Goal: Book appointment/travel/reservation

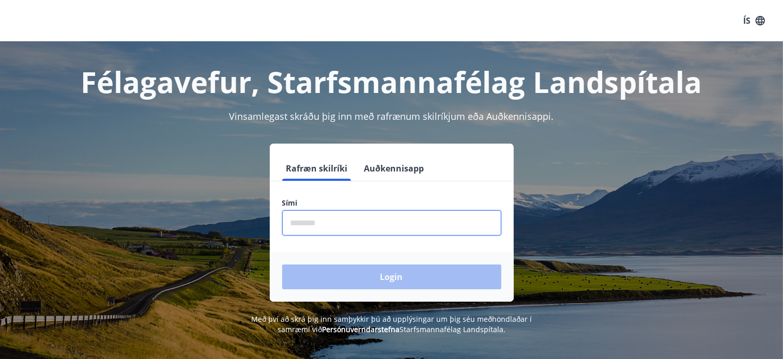
click at [325, 232] on input "phone" at bounding box center [391, 222] width 219 height 25
type input "********"
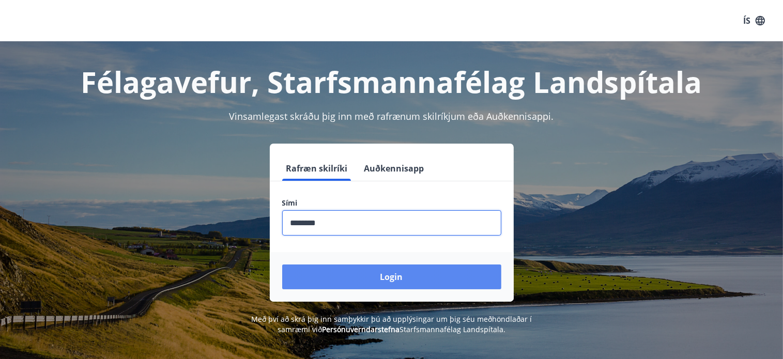
click at [375, 279] on button "Login" at bounding box center [391, 277] width 219 height 25
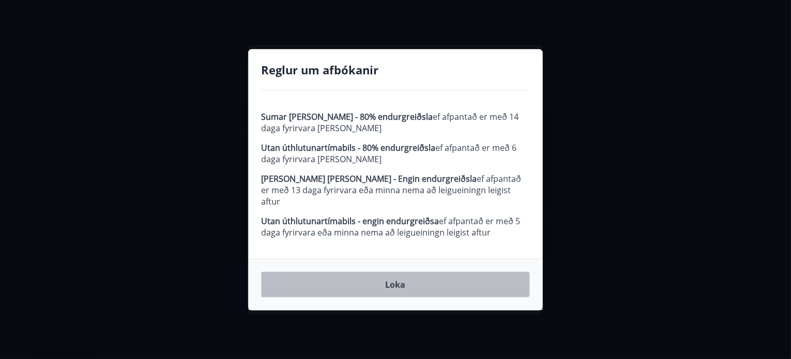
click at [407, 282] on button "Loka" at bounding box center [395, 285] width 269 height 26
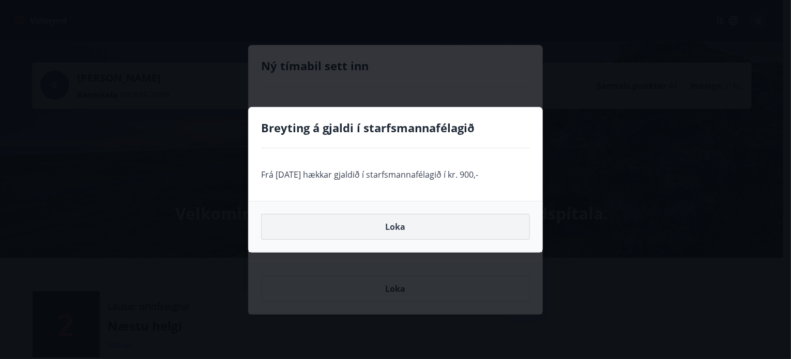
click at [403, 227] on button "Loka" at bounding box center [395, 227] width 269 height 26
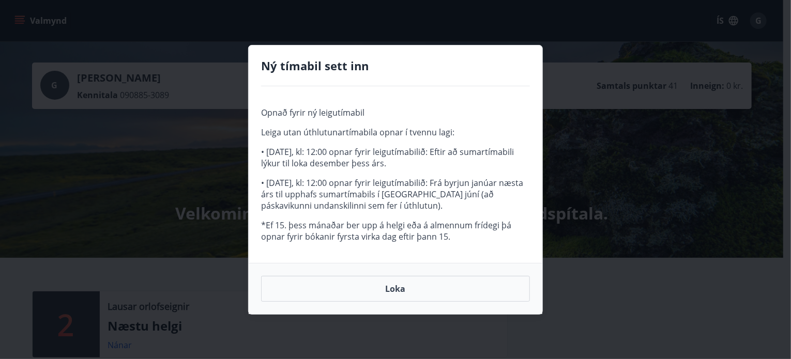
click at [403, 227] on p "*Ef 15. þess mánaðar ber upp á helgi eða á almennum frídegi þá opnar fyrir bóka…" at bounding box center [395, 231] width 269 height 23
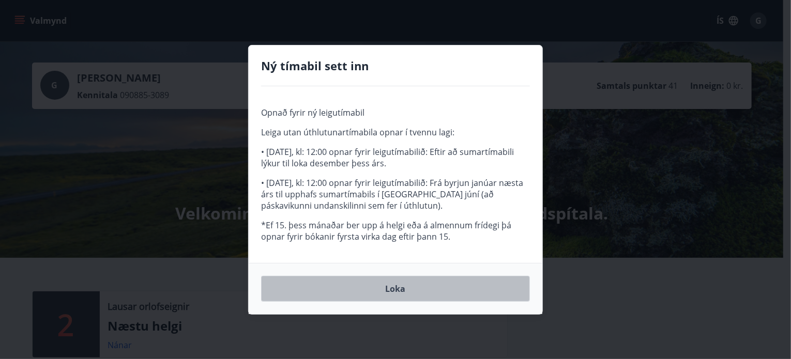
click at [395, 278] on button "Loka" at bounding box center [395, 289] width 269 height 26
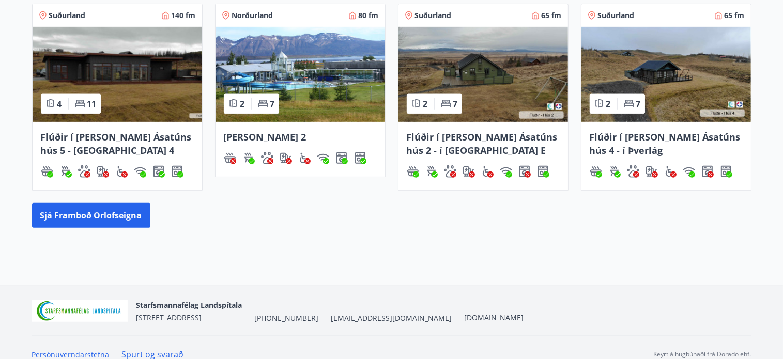
scroll to position [492, 0]
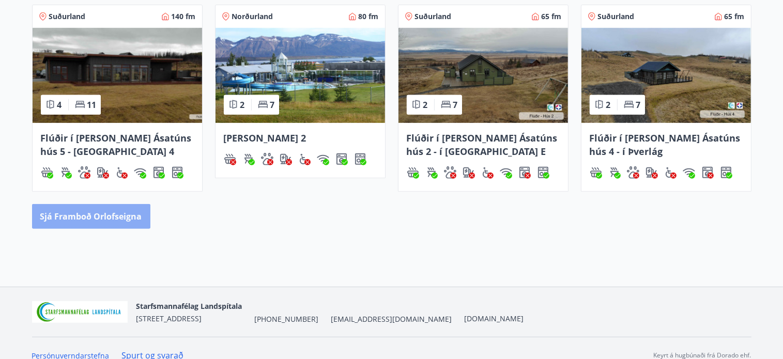
click at [128, 220] on button "Sjá framboð orlofseigna" at bounding box center [91, 216] width 118 height 25
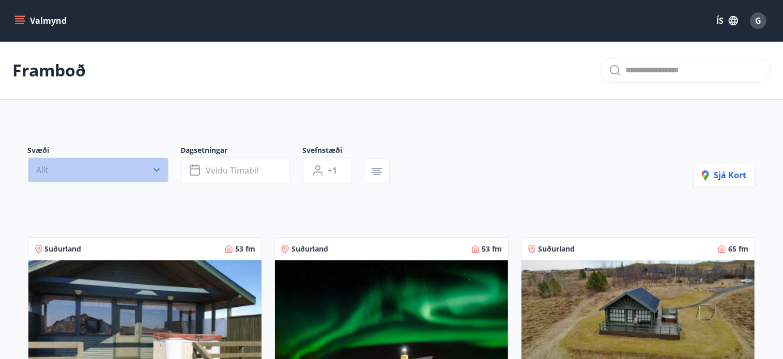
click at [161, 178] on button "Allt" at bounding box center [98, 170] width 141 height 25
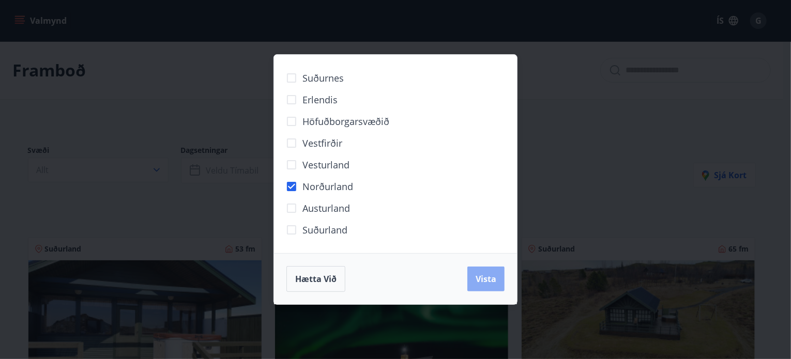
click at [500, 278] on button "Vista" at bounding box center [485, 279] width 37 height 25
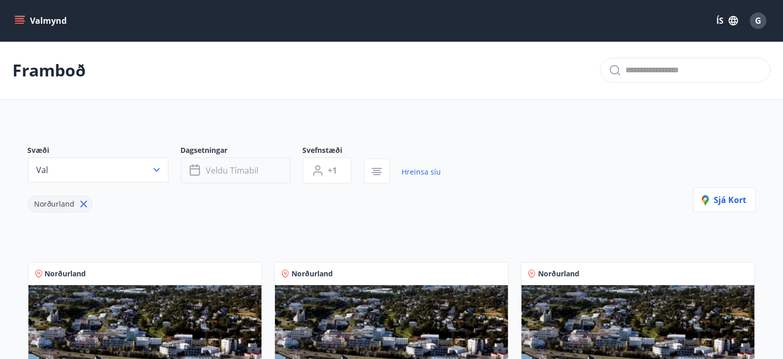
click at [258, 166] on button "Veldu tímabil" at bounding box center [236, 171] width 110 height 26
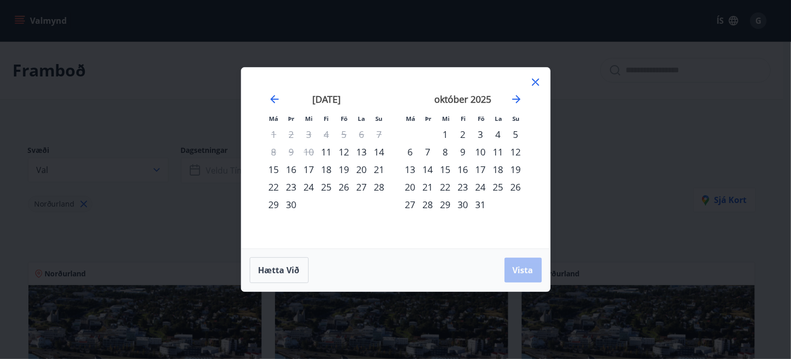
click at [344, 186] on div "26" at bounding box center [344, 187] width 18 height 18
click at [384, 183] on div "28" at bounding box center [380, 187] width 18 height 18
click at [521, 276] on button "Vista" at bounding box center [522, 270] width 37 height 25
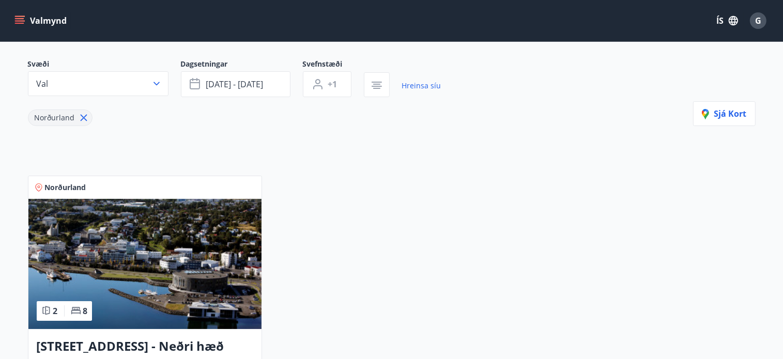
scroll to position [85, 0]
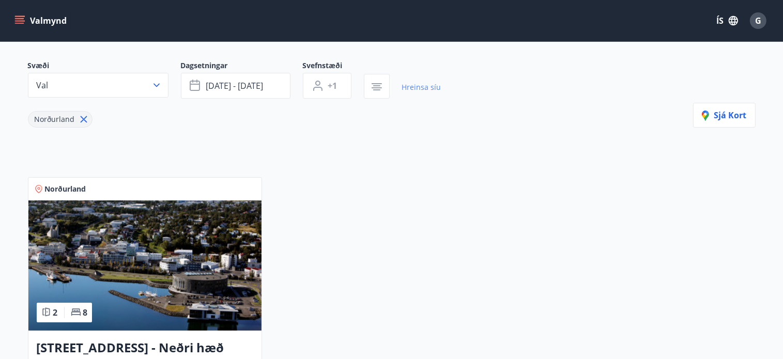
click at [415, 86] on link "Hreinsa síu" at bounding box center [421, 87] width 39 height 23
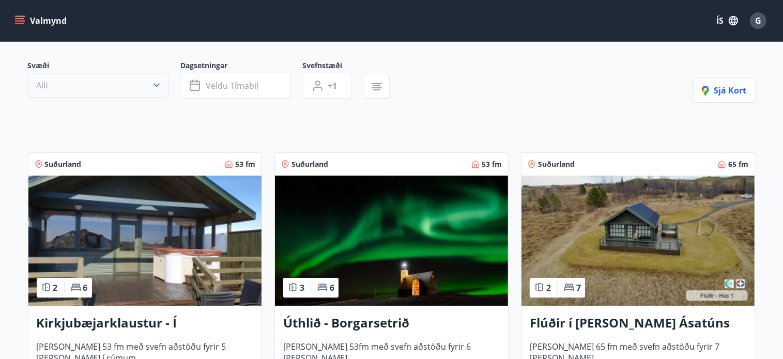
click at [145, 74] on button "Allt" at bounding box center [98, 85] width 141 height 25
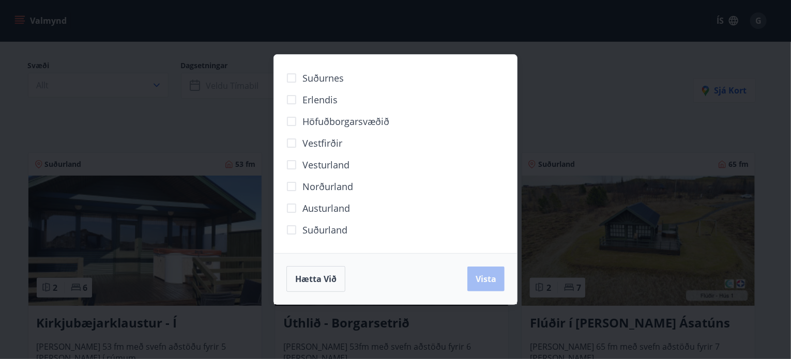
click at [322, 186] on span "Norðurland" at bounding box center [327, 186] width 51 height 13
click at [492, 283] on span "Vista" at bounding box center [485, 278] width 21 height 11
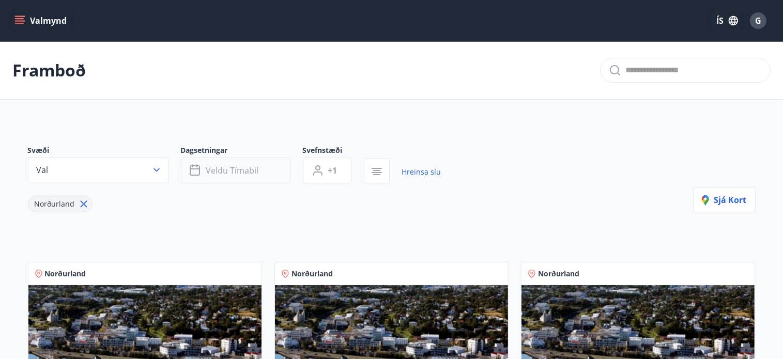
click at [253, 176] on button "Veldu tímabil" at bounding box center [236, 171] width 110 height 26
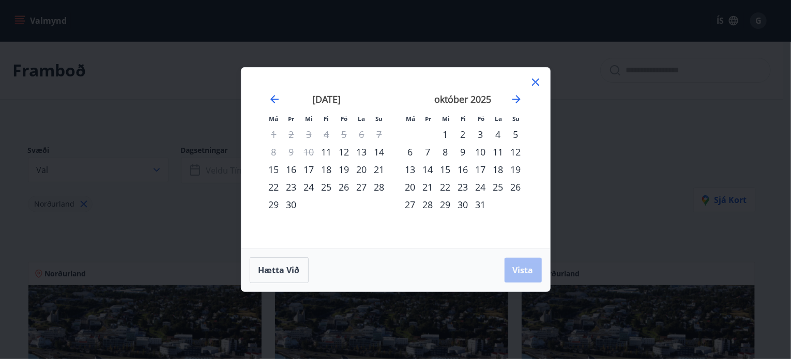
click at [346, 189] on div "26" at bounding box center [344, 187] width 18 height 18
click at [377, 179] on div "28" at bounding box center [380, 187] width 18 height 18
click at [530, 271] on span "Vista" at bounding box center [523, 270] width 21 height 11
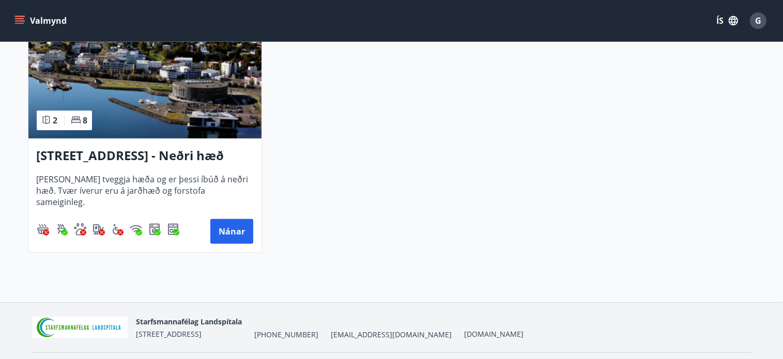
scroll to position [276, 0]
click at [235, 228] on button "Nánar" at bounding box center [231, 232] width 43 height 25
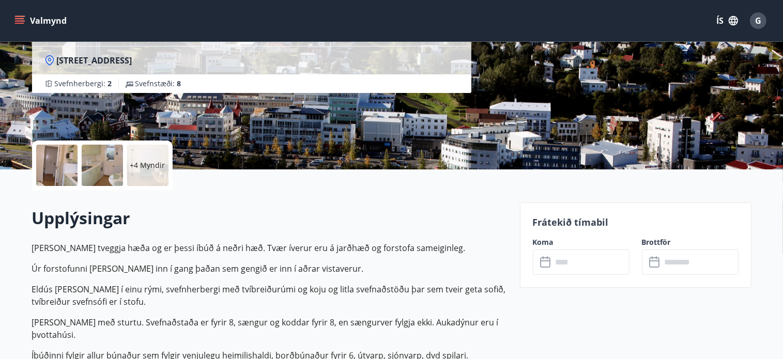
scroll to position [141, 0]
click at [562, 258] on input "text" at bounding box center [590, 262] width 77 height 25
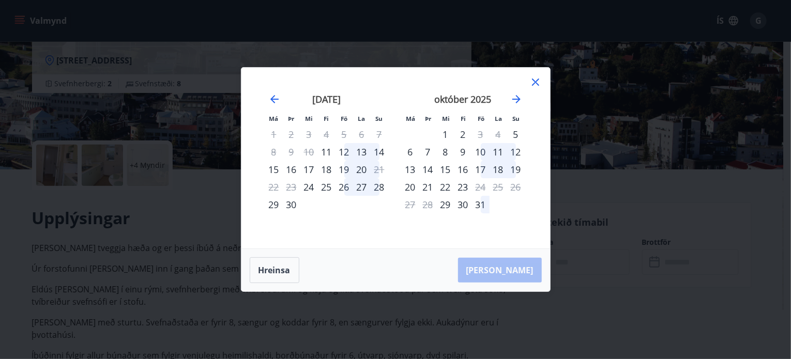
click at [343, 186] on div "26" at bounding box center [344, 187] width 18 height 18
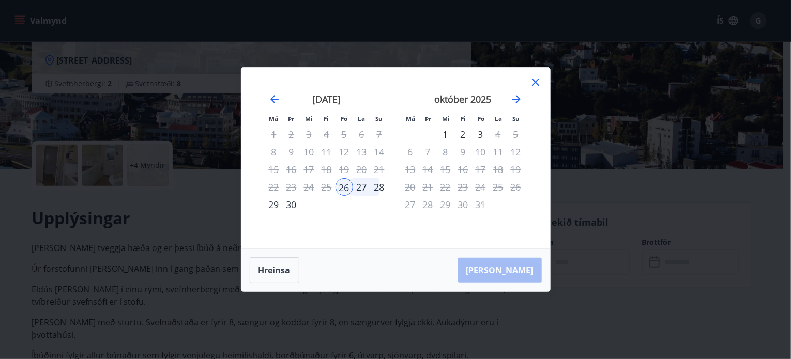
click at [380, 188] on div "28" at bounding box center [380, 187] width 18 height 18
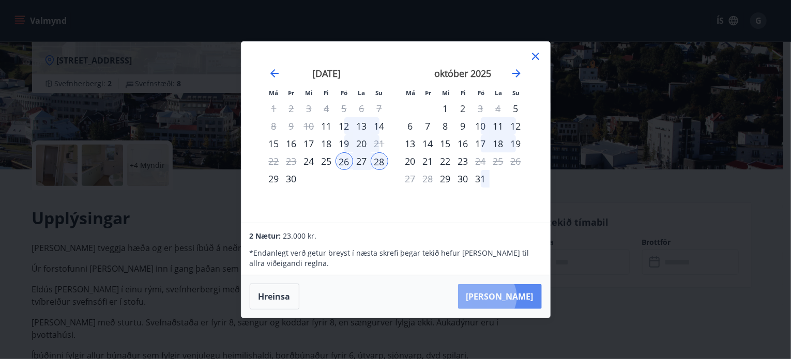
click at [518, 297] on button "Taka Frá" at bounding box center [500, 296] width 84 height 25
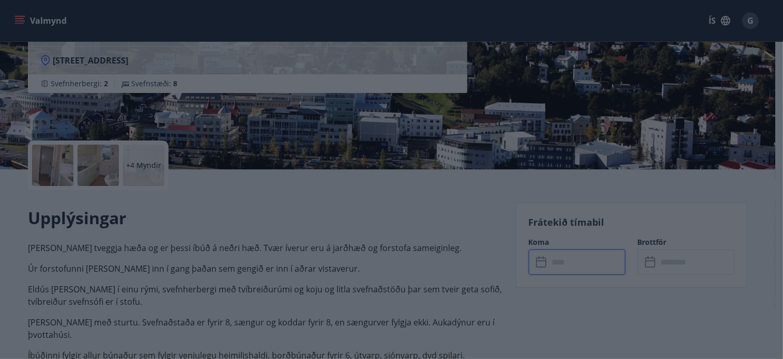
type input "******"
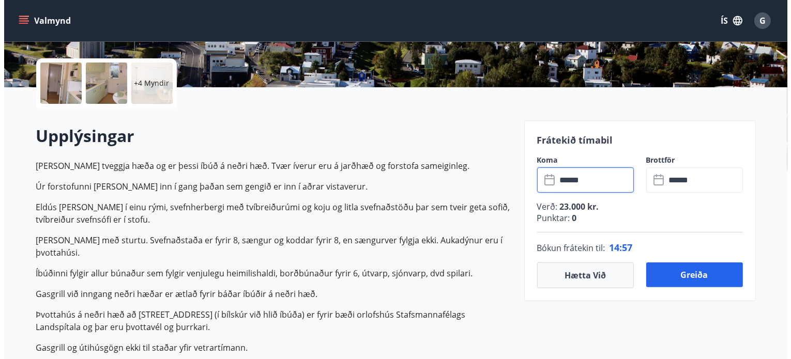
scroll to position [223, 0]
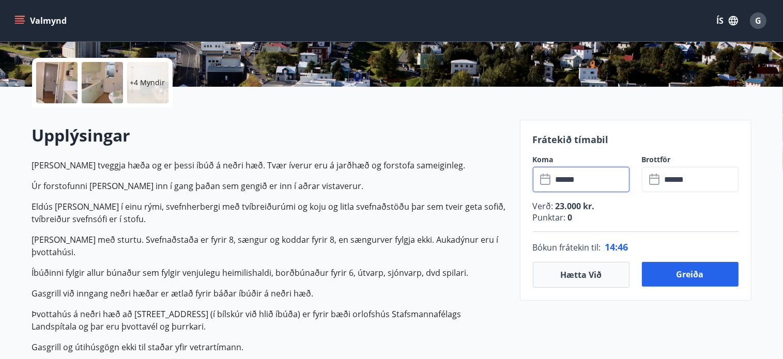
click at [166, 85] on div "+4 Myndir" at bounding box center [147, 82] width 41 height 41
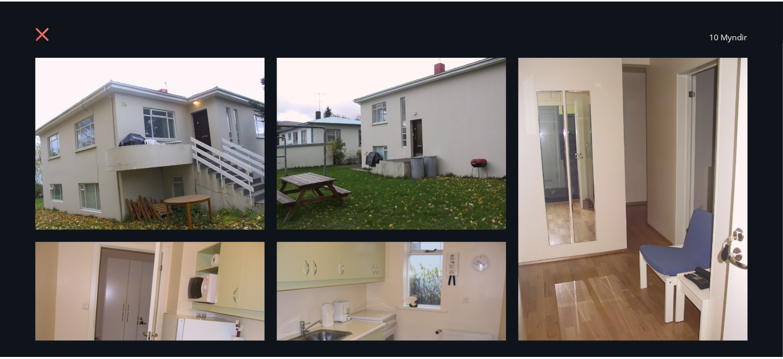
scroll to position [0, 0]
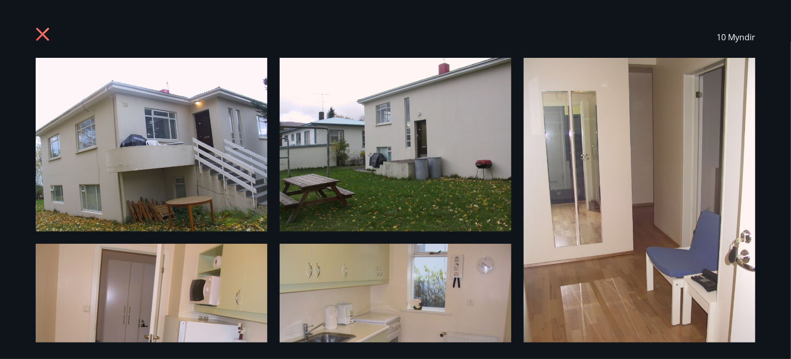
click at [51, 30] on icon at bounding box center [44, 35] width 17 height 17
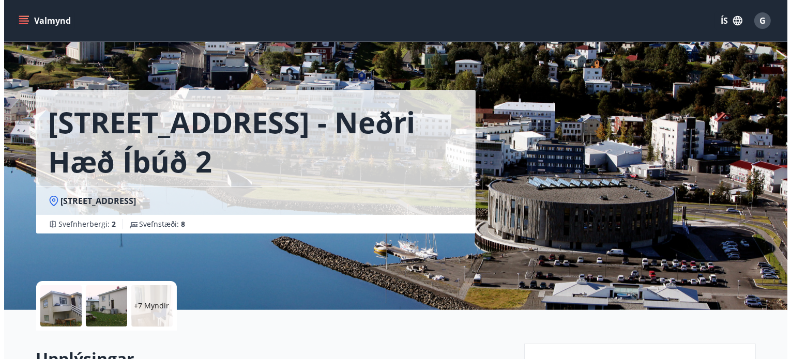
scroll to position [139, 0]
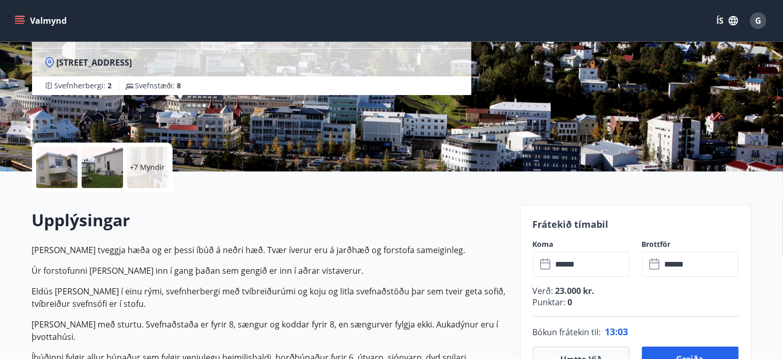
click at [158, 171] on p "+7 Myndir" at bounding box center [147, 167] width 35 height 10
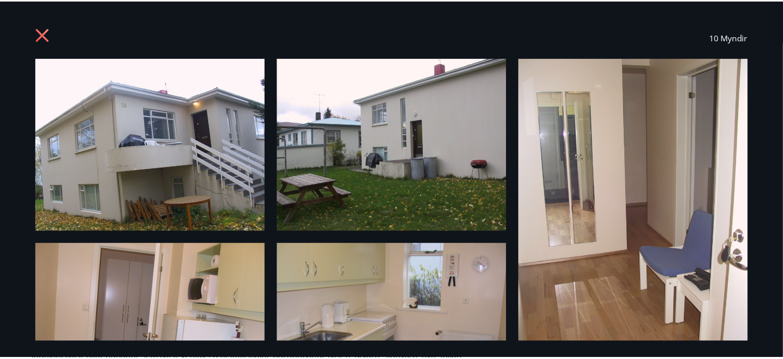
scroll to position [0, 0]
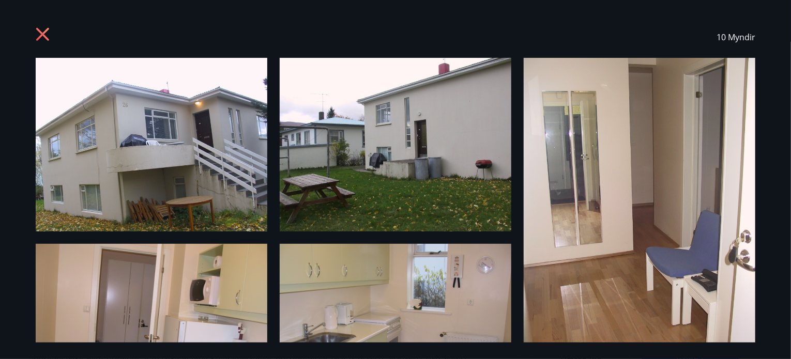
click at [48, 39] on icon at bounding box center [42, 34] width 13 height 13
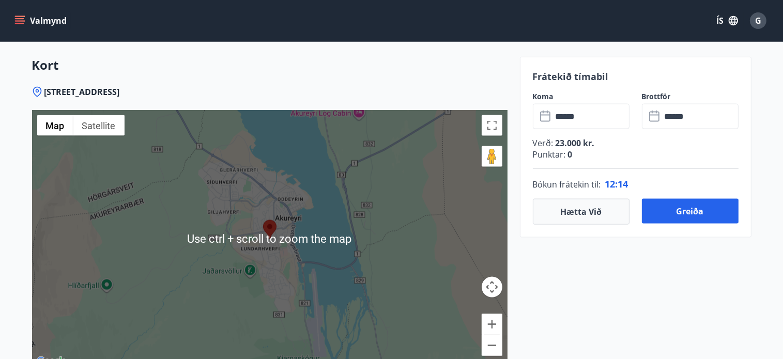
scroll to position [1569, 0]
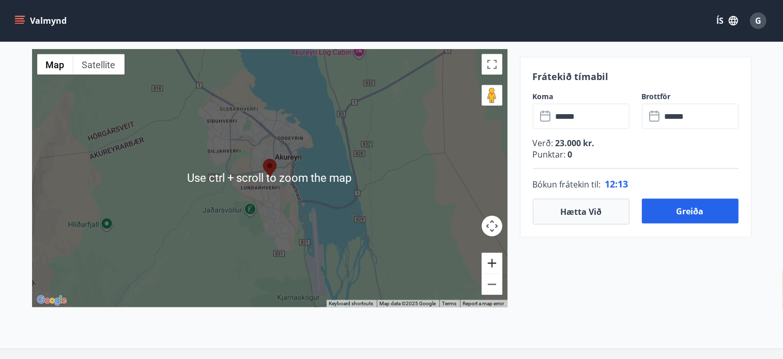
click at [491, 262] on button "Zoom in" at bounding box center [492, 263] width 21 height 21
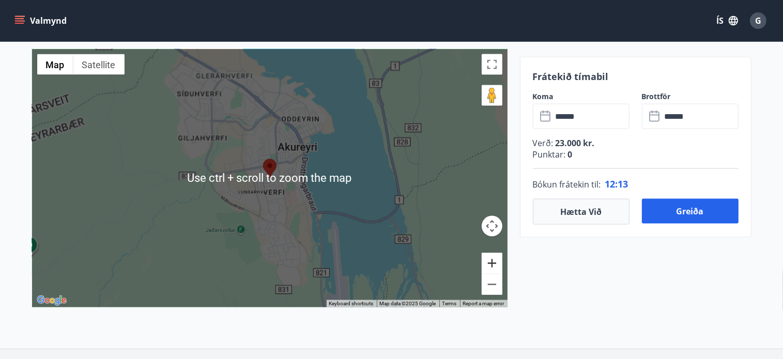
click at [491, 262] on button "Zoom in" at bounding box center [492, 263] width 21 height 21
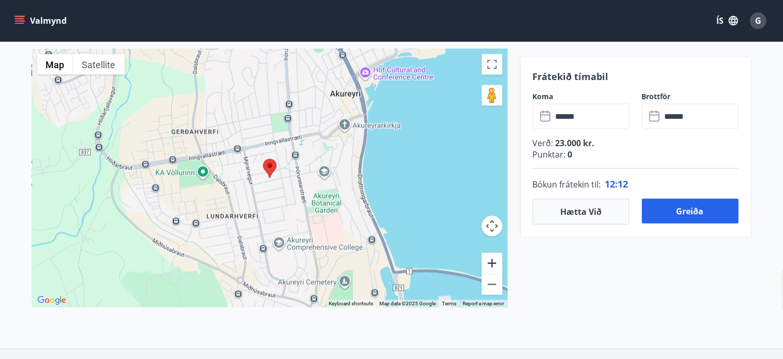
click at [491, 262] on button "Zoom in" at bounding box center [492, 263] width 21 height 21
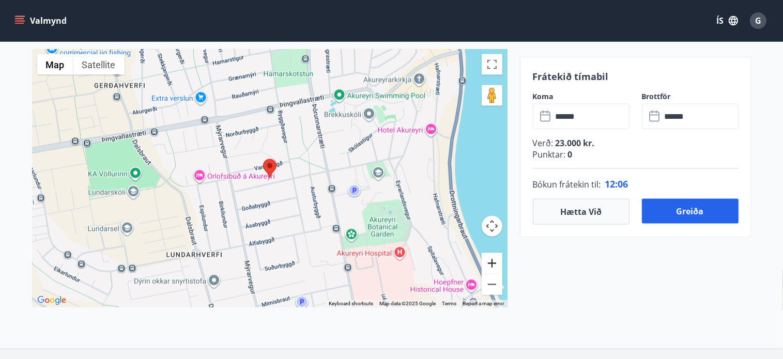
click at [491, 262] on button "Zoom in" at bounding box center [492, 263] width 21 height 21
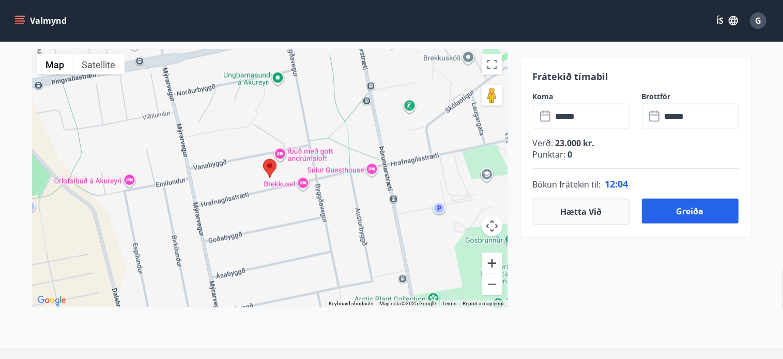
click at [491, 262] on button "Zoom in" at bounding box center [492, 263] width 21 height 21
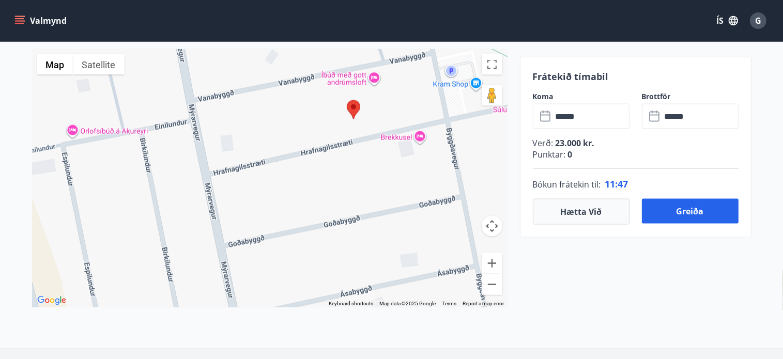
drag, startPoint x: 318, startPoint y: 141, endPoint x: 401, endPoint y: 83, distance: 100.6
click at [401, 83] on div at bounding box center [269, 178] width 475 height 258
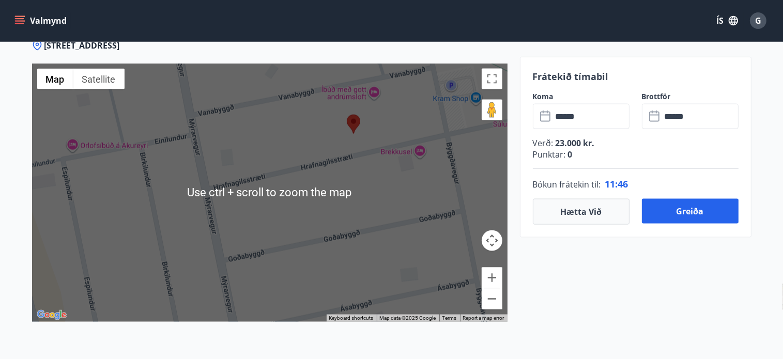
scroll to position [1556, 0]
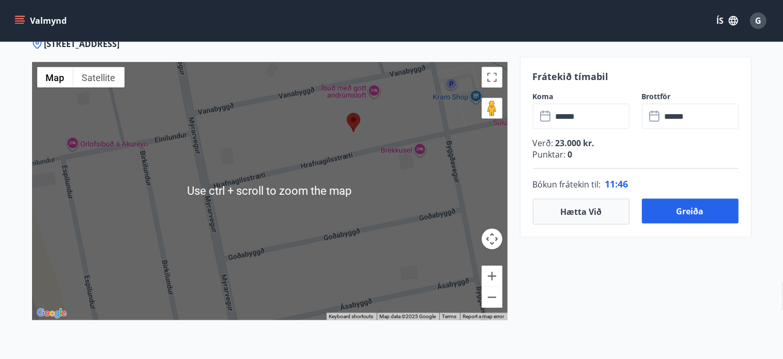
click at [428, 149] on div at bounding box center [269, 191] width 475 height 258
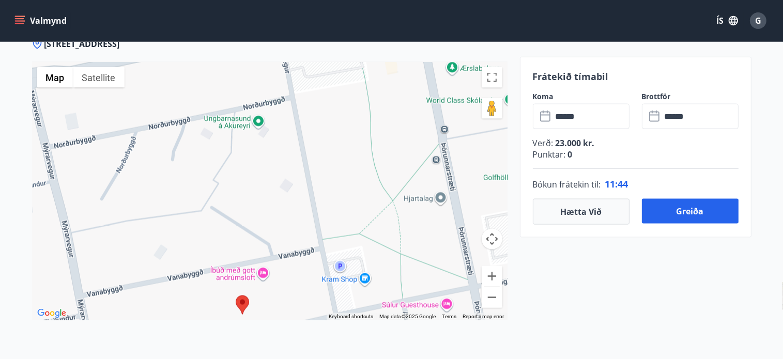
drag, startPoint x: 438, startPoint y: 192, endPoint x: 323, endPoint y: 381, distance: 220.8
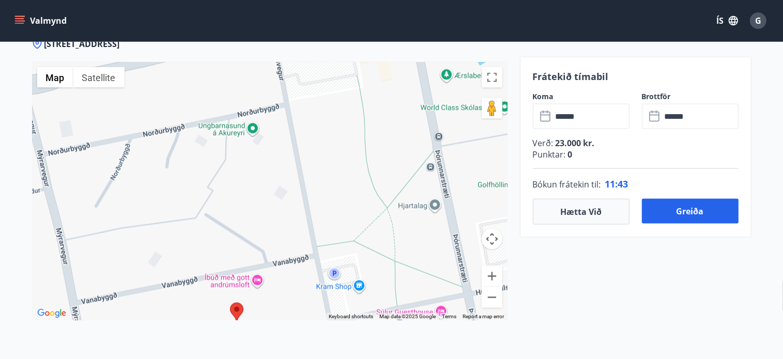
click at [326, 204] on div at bounding box center [269, 191] width 475 height 258
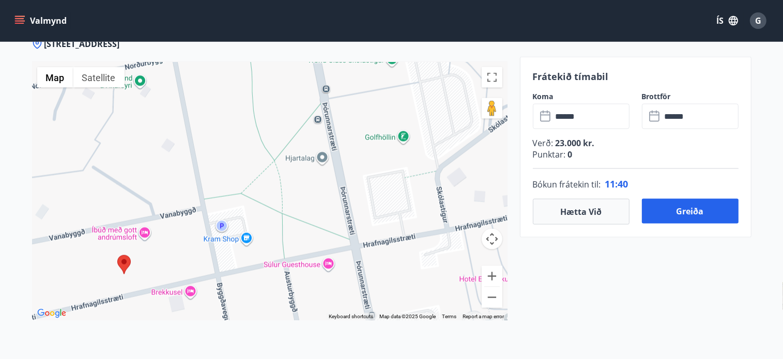
drag, startPoint x: 349, startPoint y: 152, endPoint x: 236, endPoint y: 107, distance: 121.3
click at [236, 107] on div at bounding box center [269, 191] width 475 height 258
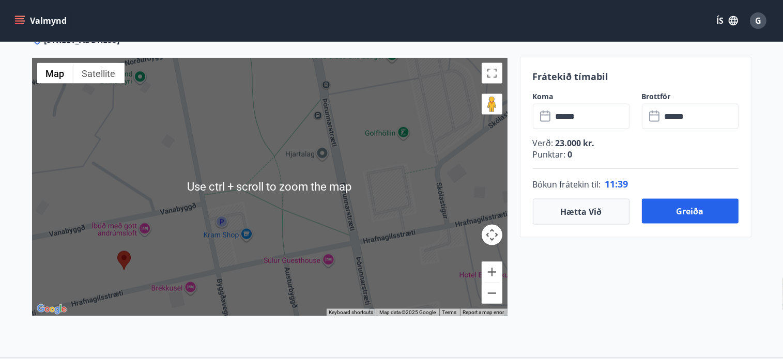
scroll to position [1560, 0]
click at [359, 242] on div at bounding box center [269, 187] width 475 height 258
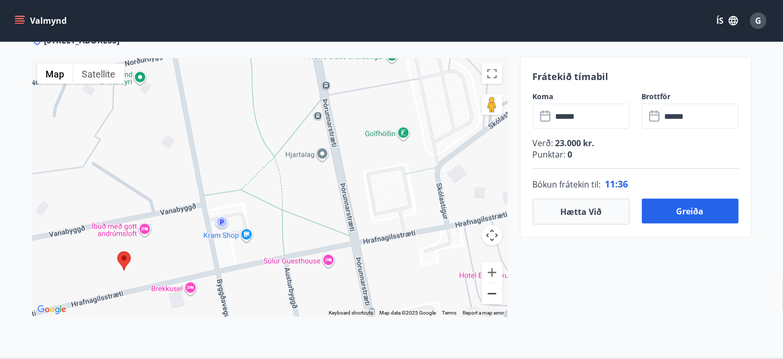
click at [490, 291] on button "Zoom out" at bounding box center [492, 294] width 21 height 21
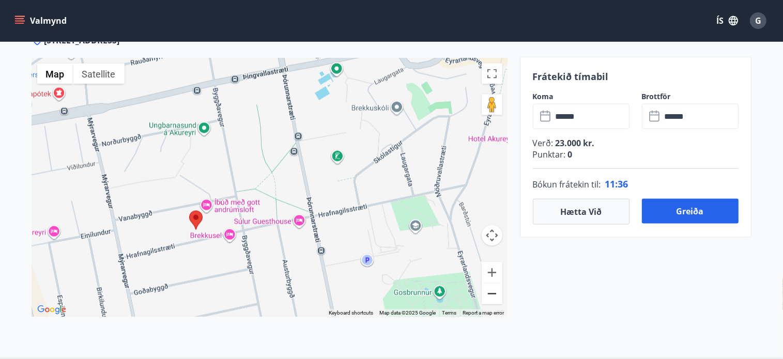
click at [490, 291] on button "Zoom out" at bounding box center [492, 294] width 21 height 21
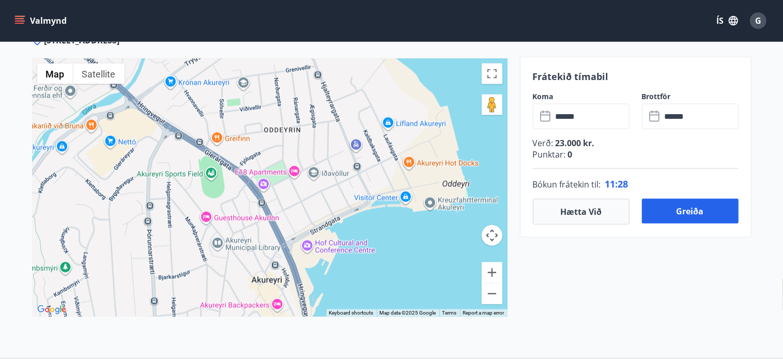
drag, startPoint x: 206, startPoint y: 142, endPoint x: 90, endPoint y: 383, distance: 267.7
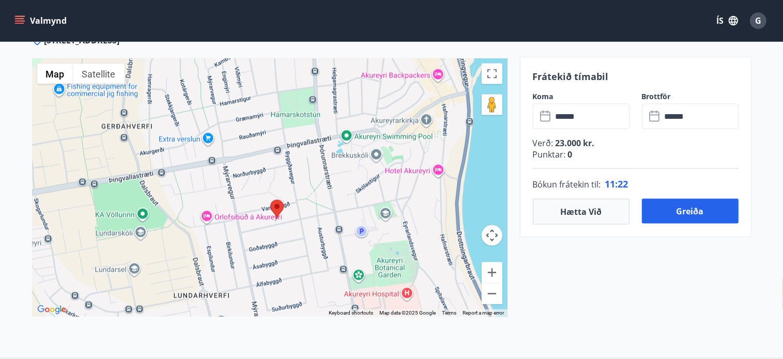
drag, startPoint x: 112, startPoint y: 252, endPoint x: 273, endPoint y: 22, distance: 280.6
click at [700, 214] on button "Greiða" at bounding box center [690, 211] width 97 height 25
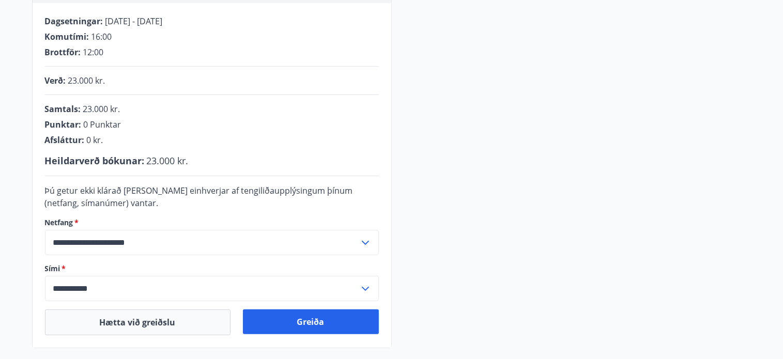
scroll to position [206, 0]
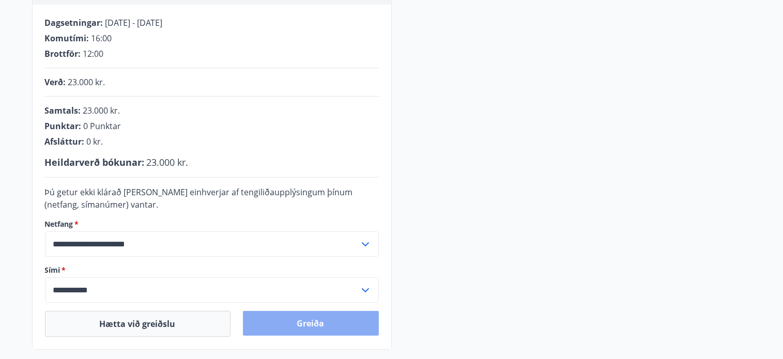
click at [310, 321] on button "Greiða" at bounding box center [311, 323] width 136 height 25
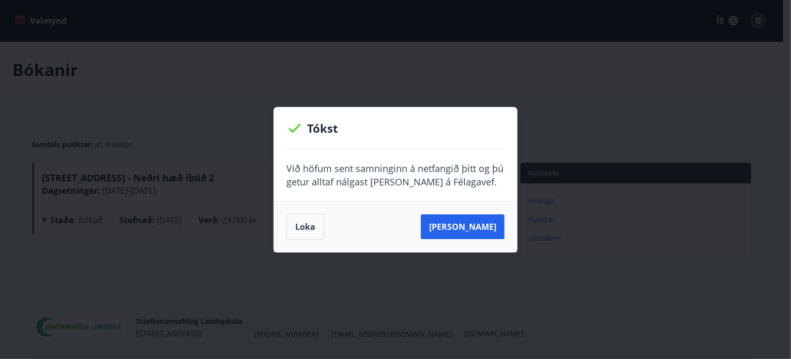
drag, startPoint x: 296, startPoint y: 225, endPoint x: 312, endPoint y: 243, distance: 24.2
click at [312, 243] on div "Loka Sjá samning" at bounding box center [395, 226] width 243 height 51
click at [297, 220] on button "Loka" at bounding box center [305, 227] width 38 height 26
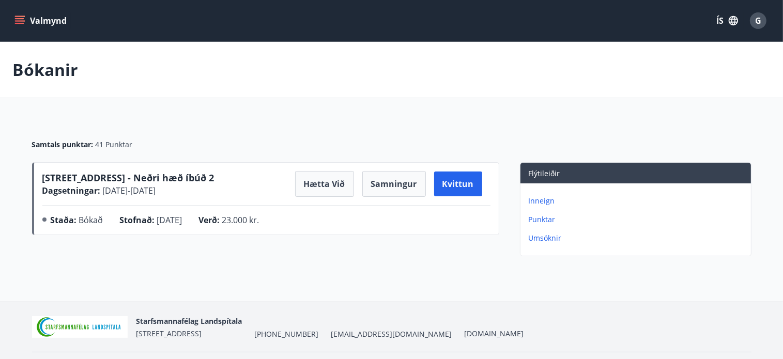
click at [297, 220] on div "Staða : Bókað Stofnað : 11.09.2025 Verð : 23.000 kr." at bounding box center [266, 222] width 448 height 17
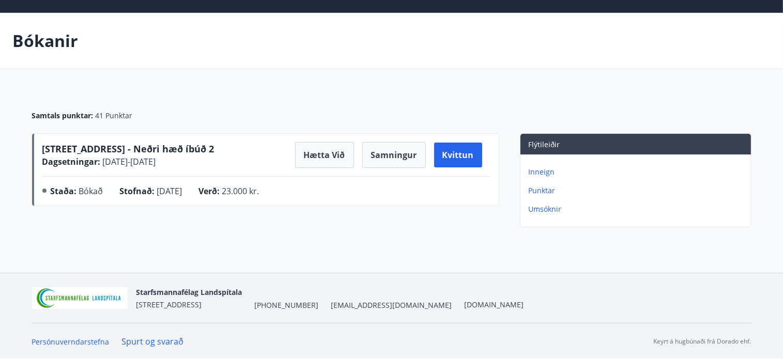
click at [546, 194] on p "Punktar" at bounding box center [638, 191] width 218 height 10
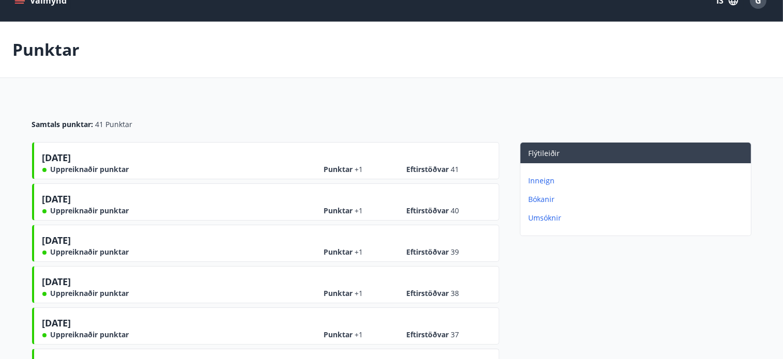
scroll to position [16, 0]
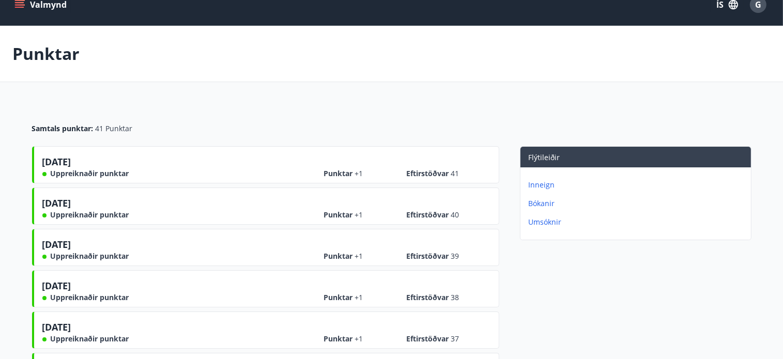
click at [540, 205] on p "Bókanir" at bounding box center [638, 203] width 218 height 10
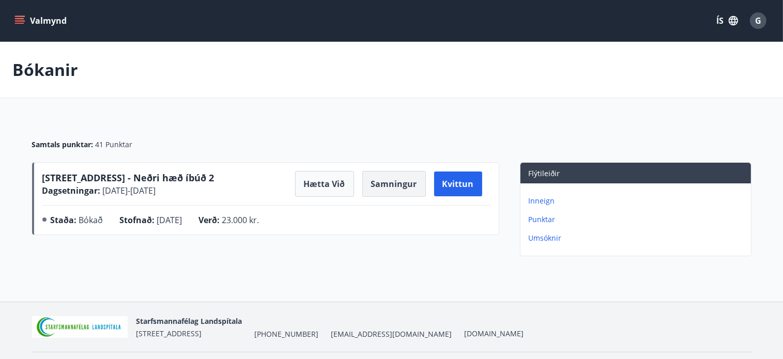
click at [401, 182] on button "Samningur" at bounding box center [394, 184] width 64 height 26
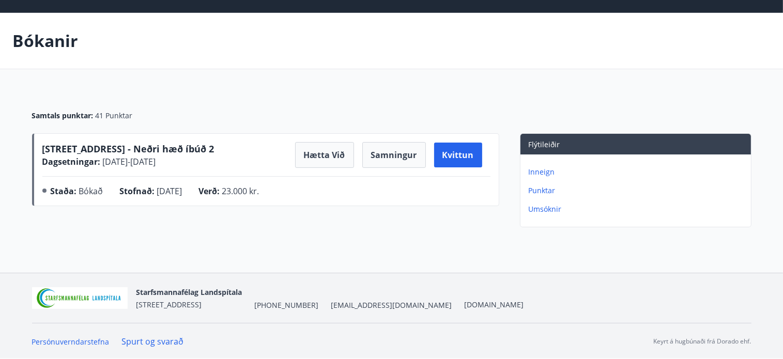
scroll to position [25, 0]
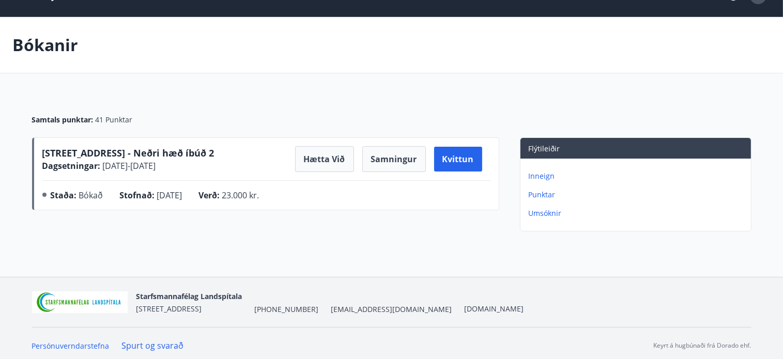
click at [91, 156] on span "Hrafnagilsstræti 26 - Neðri hæð íbúð 2" at bounding box center [128, 153] width 172 height 12
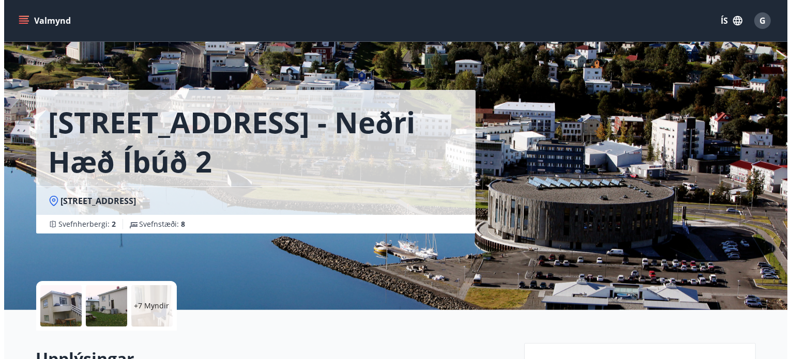
scroll to position [107, 0]
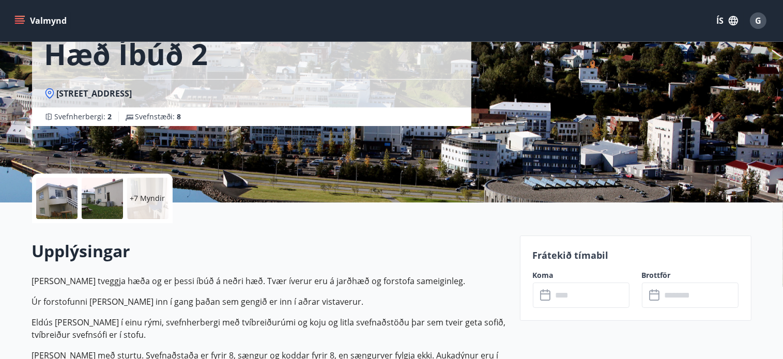
click at [137, 208] on div "+7 Myndir" at bounding box center [147, 198] width 41 height 41
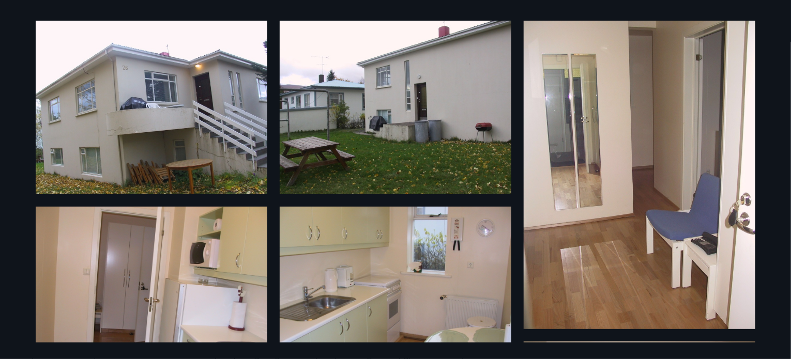
scroll to position [0, 0]
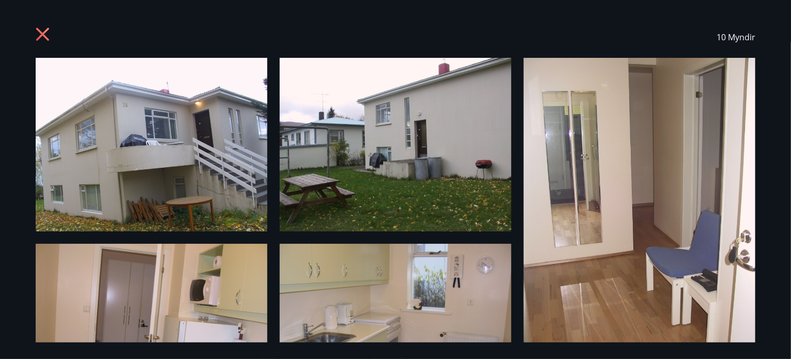
click at [588, 218] on img at bounding box center [640, 212] width 232 height 309
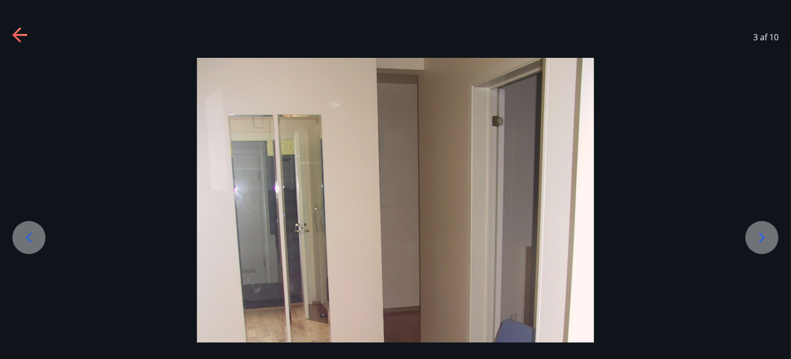
scroll to position [244, 0]
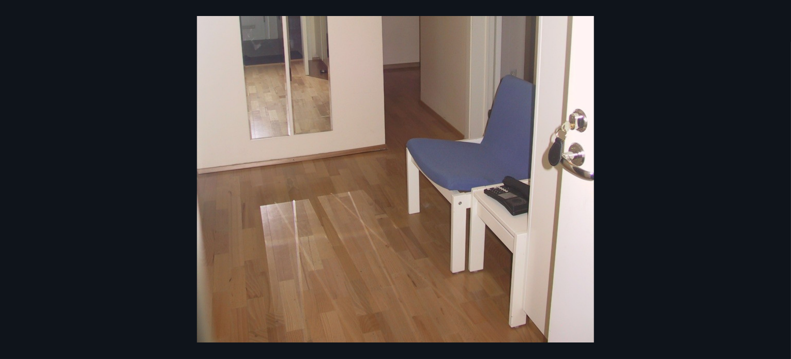
click at [680, 161] on div at bounding box center [395, 78] width 791 height 529
click at [63, 72] on div at bounding box center [395, 78] width 791 height 529
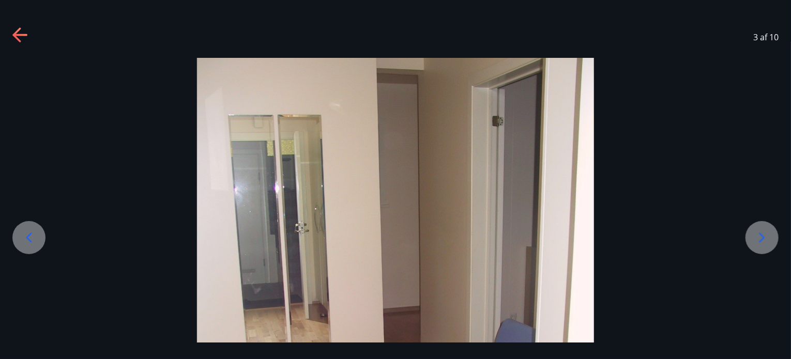
scroll to position [0, 0]
click at [775, 241] on div at bounding box center [761, 237] width 33 height 33
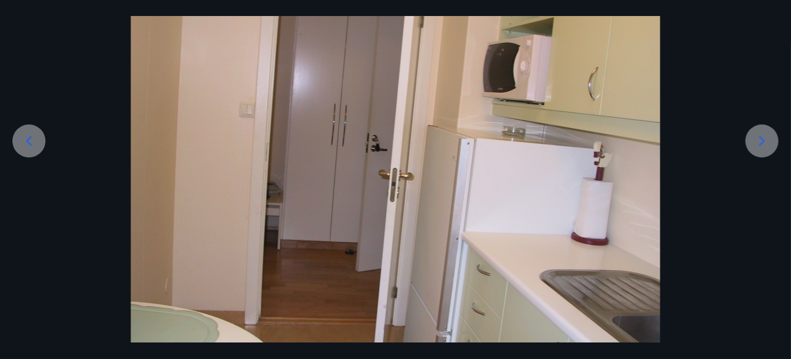
scroll to position [97, 0]
click at [767, 145] on icon at bounding box center [761, 140] width 17 height 17
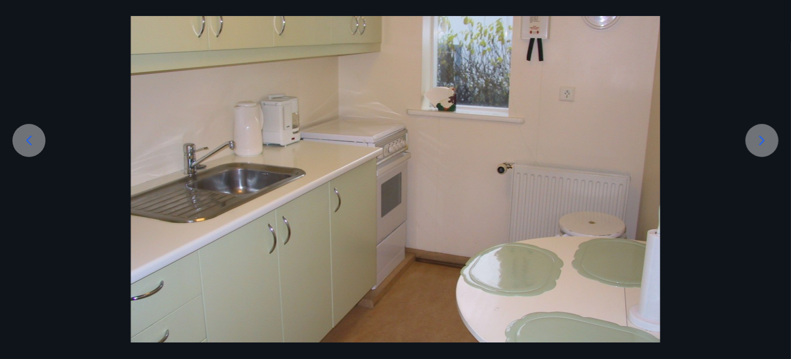
click at [767, 145] on icon at bounding box center [761, 140] width 17 height 17
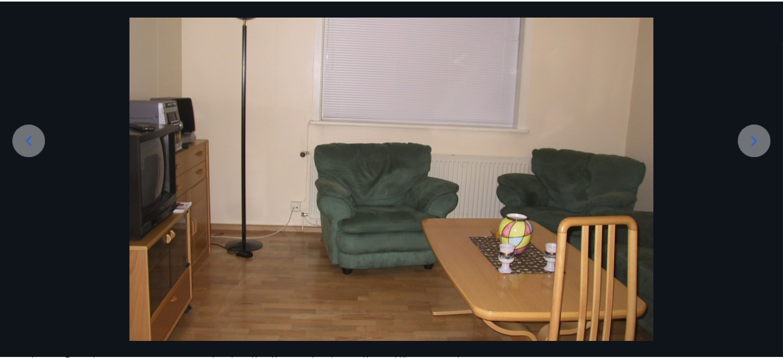
scroll to position [0, 0]
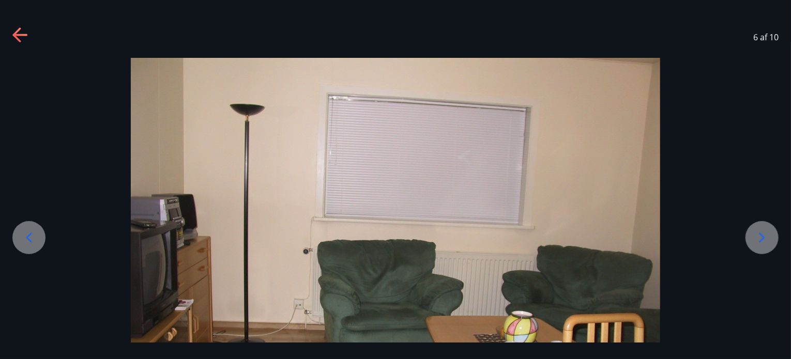
click at [102, 36] on div "6 af 10" at bounding box center [395, 37] width 791 height 41
click at [27, 33] on icon at bounding box center [20, 35] width 17 height 17
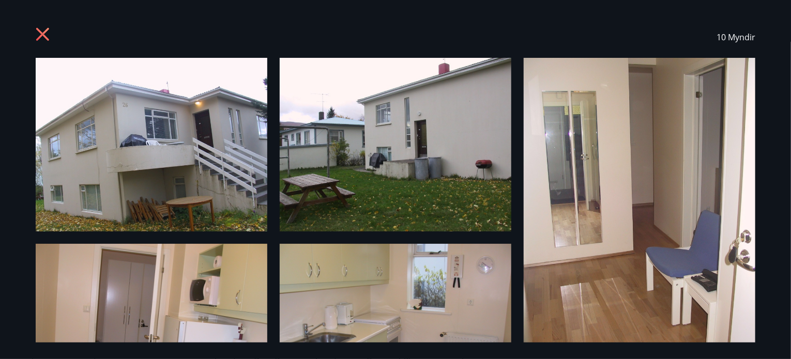
click at [27, 33] on div "10 Myndir" at bounding box center [395, 37] width 744 height 41
click at [49, 30] on icon at bounding box center [44, 35] width 17 height 17
